Goal: Task Accomplishment & Management: Manage account settings

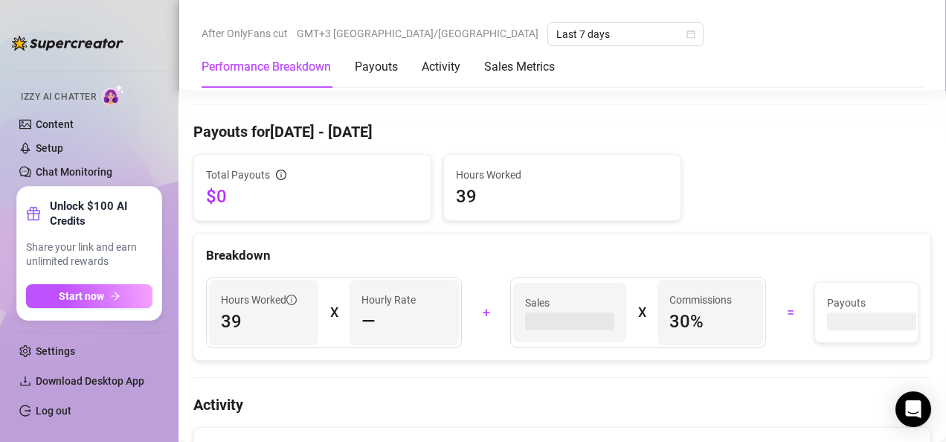
scroll to position [567, 0]
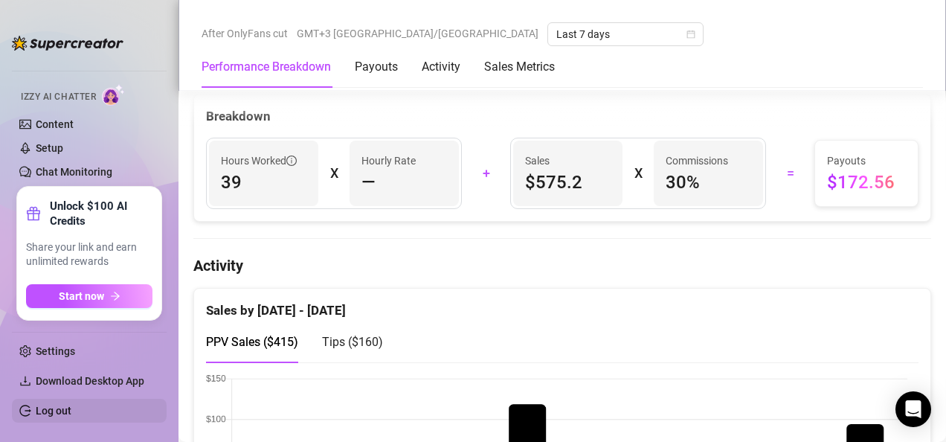
click at [52, 408] on link "Log out" at bounding box center [54, 411] width 36 height 12
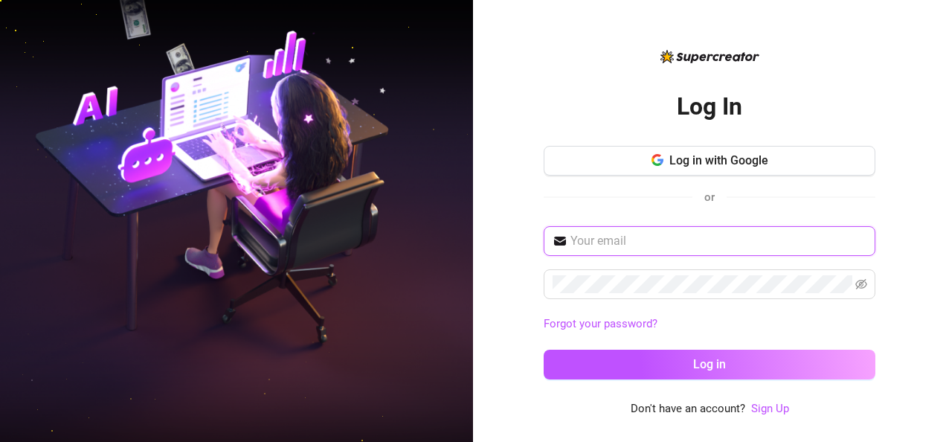
click at [724, 246] on input "text" at bounding box center [719, 241] width 296 height 18
type input "[EMAIL_ADDRESS][DOMAIN_NAME]"
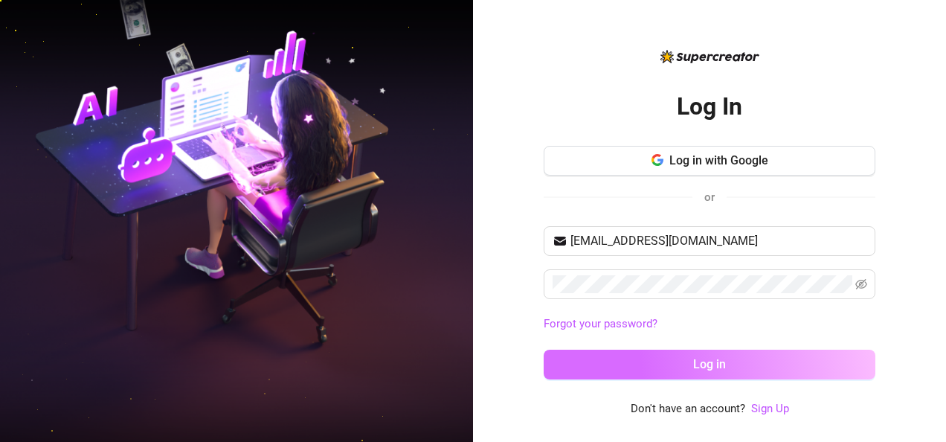
click at [813, 356] on button "Log in" at bounding box center [710, 365] width 332 height 30
